Goal: Task Accomplishment & Management: Use online tool/utility

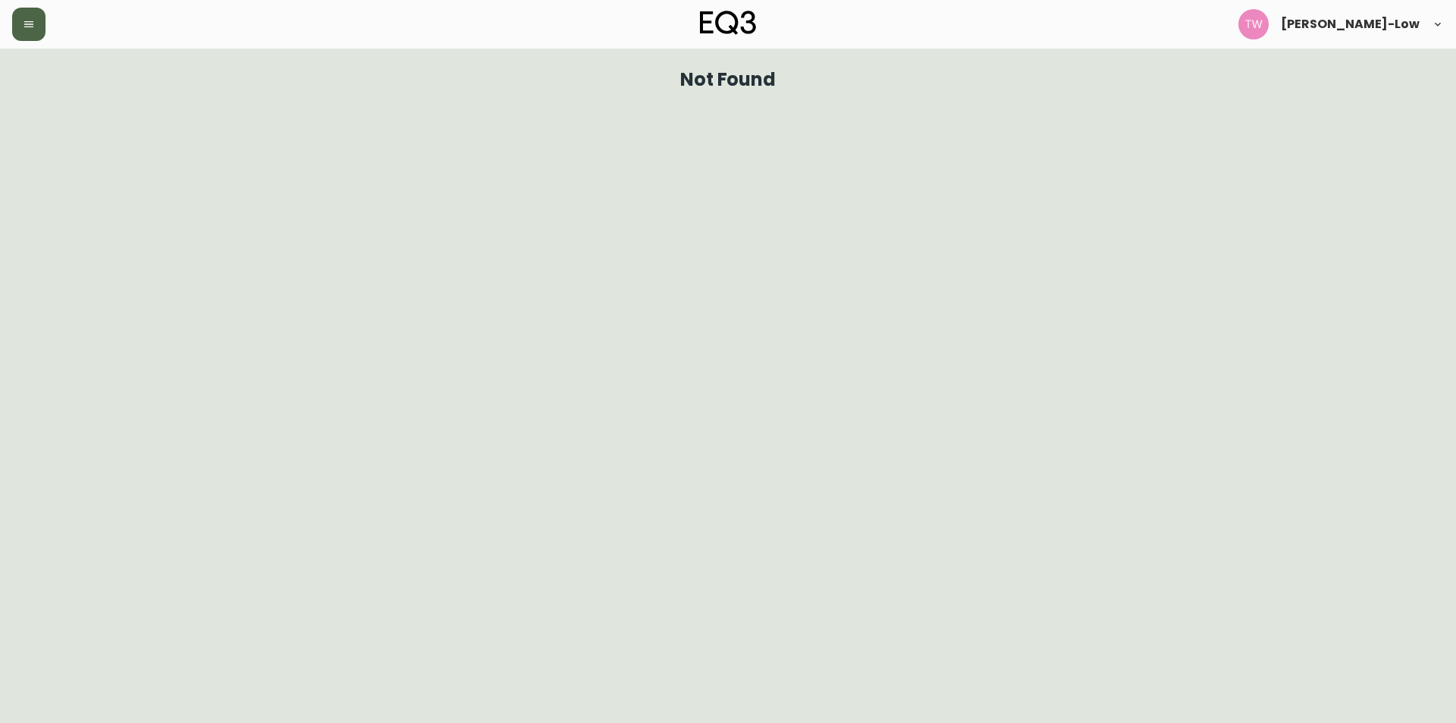
click at [33, 24] on icon "button" at bounding box center [29, 24] width 12 height 12
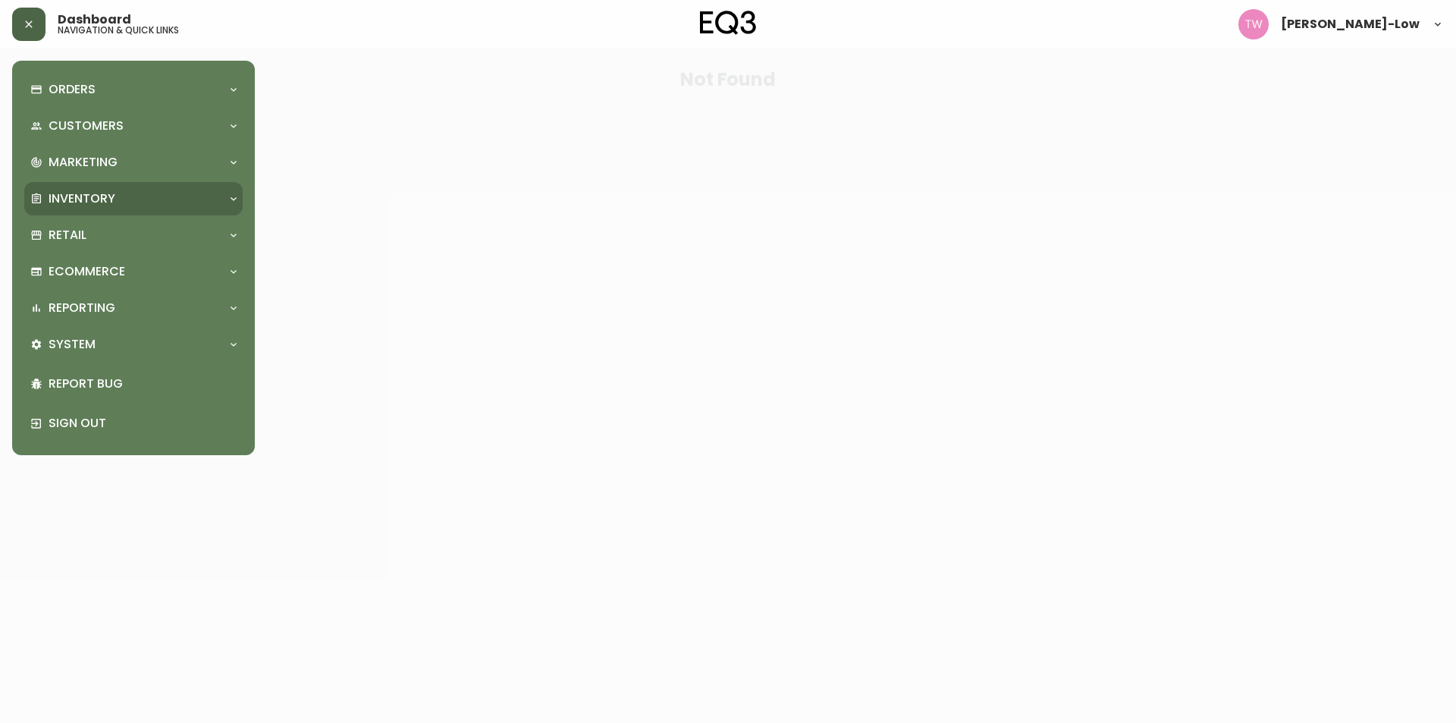
click at [98, 196] on p "Inventory" at bounding box center [82, 198] width 67 height 17
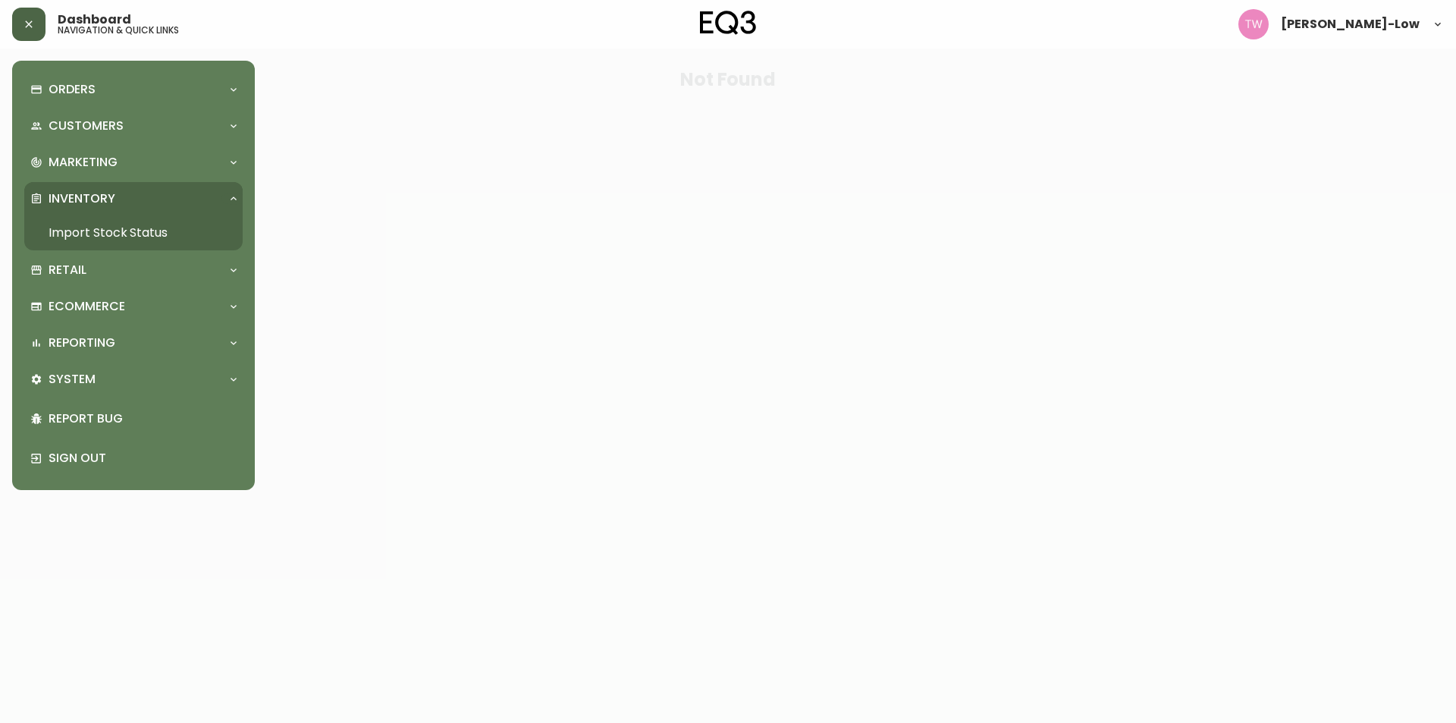
click at [115, 228] on link "Import Stock Status" at bounding box center [133, 232] width 218 height 35
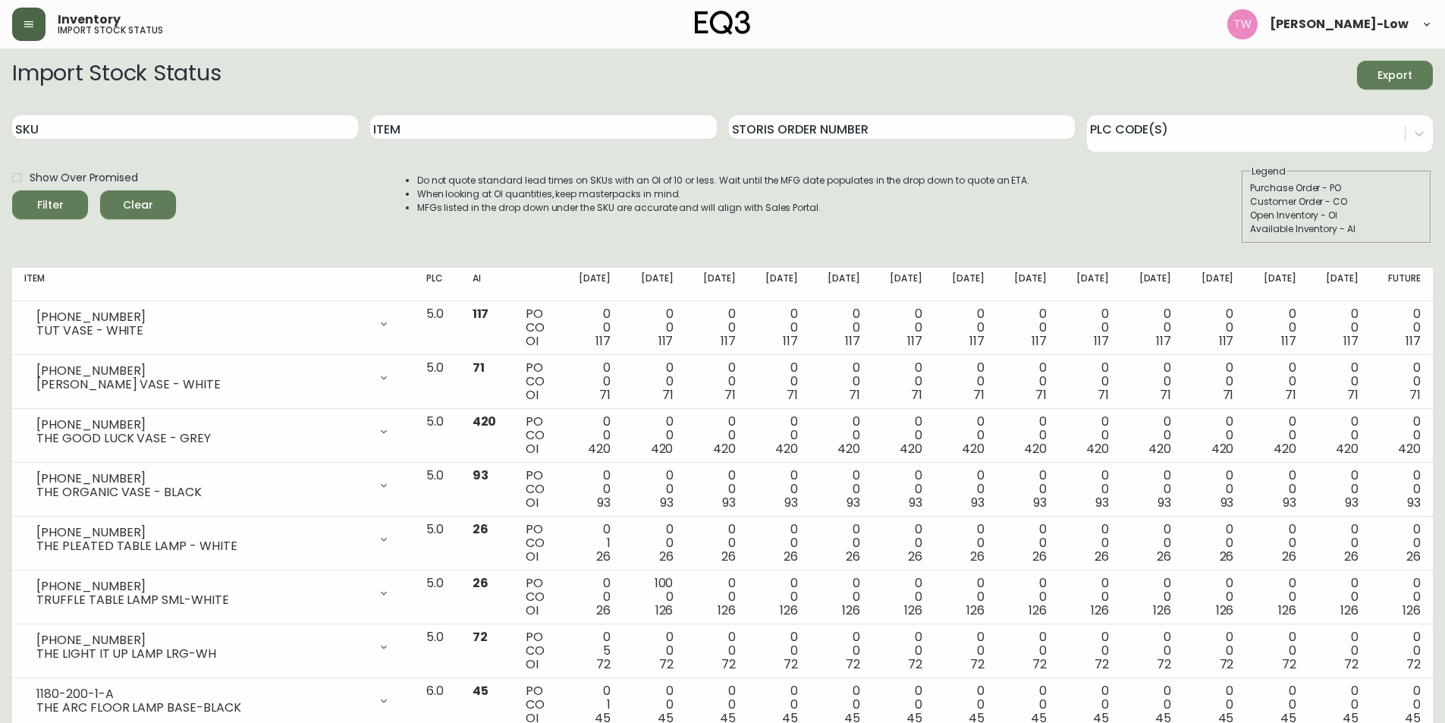
click at [1383, 77] on span "Export" at bounding box center [1395, 75] width 52 height 19
